Goal: Information Seeking & Learning: Learn about a topic

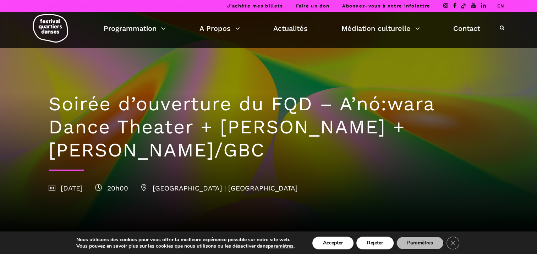
scroll to position [36, 0]
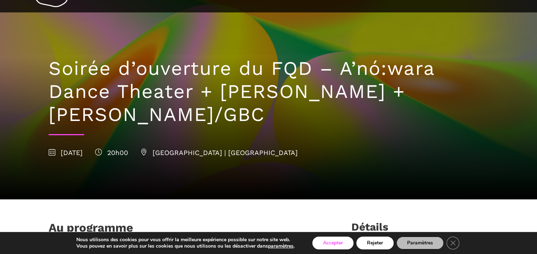
click at [346, 244] on button "Accepter" at bounding box center [332, 243] width 41 height 13
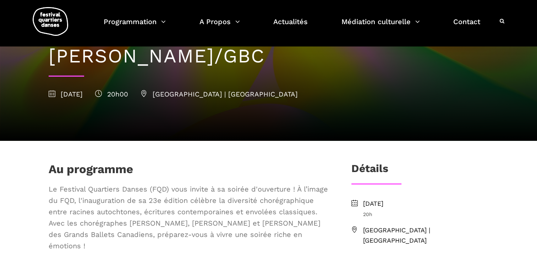
scroll to position [107, 0]
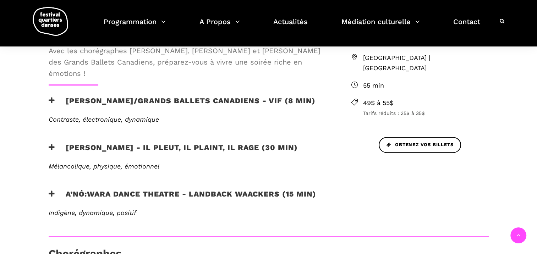
scroll to position [284, 0]
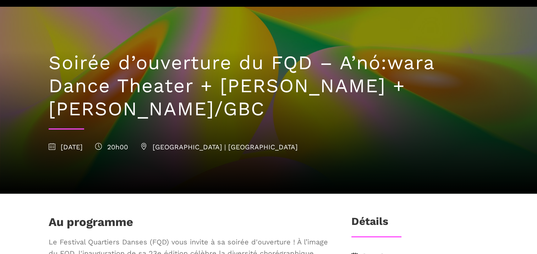
scroll to position [71, 0]
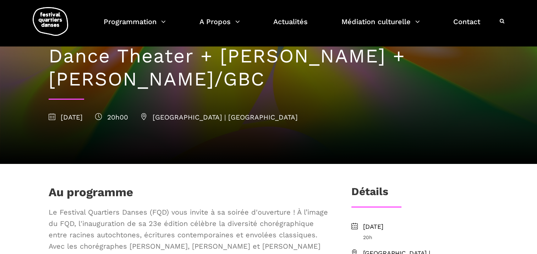
click at [335, 133] on div "Soirée d’ouverture du FQD – A’nó:wara Dance Theater + [PERSON_NAME] + [PERSON_N…" at bounding box center [269, 70] width 454 height 187
